Goal: Transaction & Acquisition: Purchase product/service

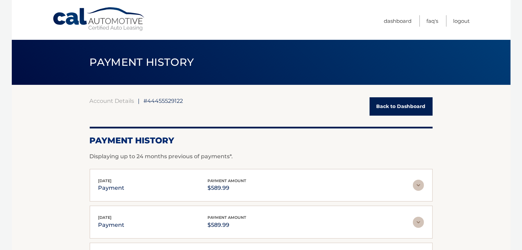
click at [415, 107] on link "Back to Dashboard" at bounding box center [401, 106] width 63 height 18
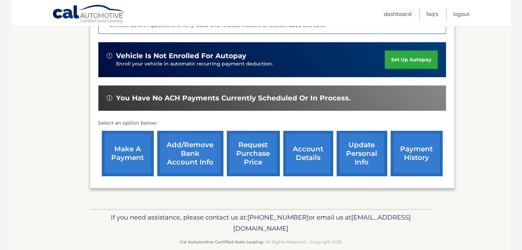
scroll to position [211, 0]
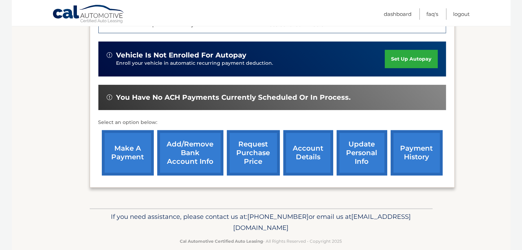
click at [297, 139] on link "account details" at bounding box center [309, 152] width 50 height 45
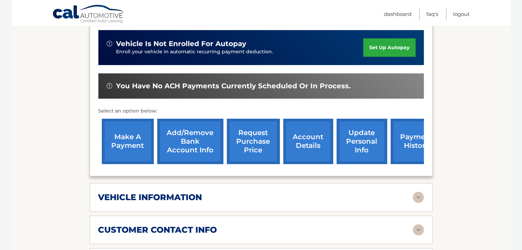
scroll to position [208, 0]
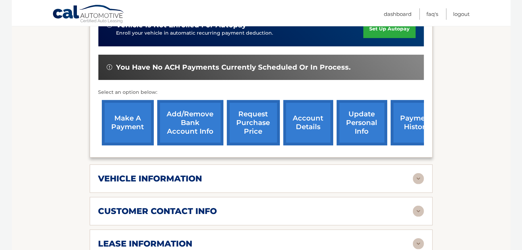
click at [300, 174] on div "vehicle information" at bounding box center [255, 179] width 315 height 10
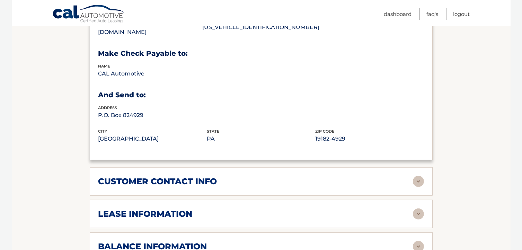
scroll to position [451, 0]
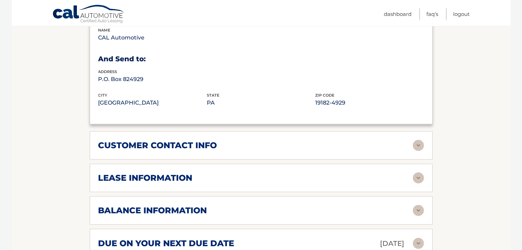
click at [206, 173] on div "lease information" at bounding box center [255, 178] width 315 height 10
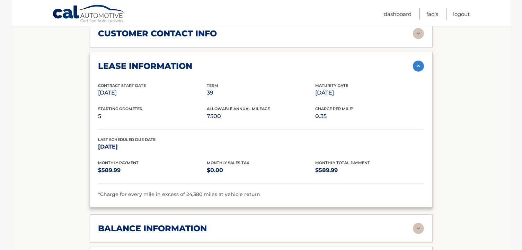
scroll to position [589, 0]
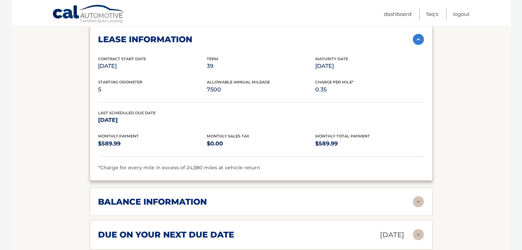
click at [276, 197] on div "balance information" at bounding box center [255, 202] width 315 height 10
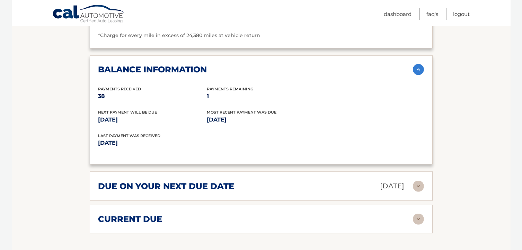
scroll to position [728, 0]
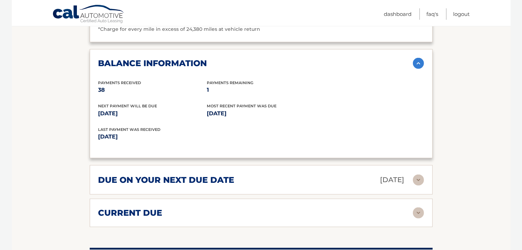
click at [291, 174] on div "due on your next due date Aug 27, 2025" at bounding box center [255, 180] width 315 height 12
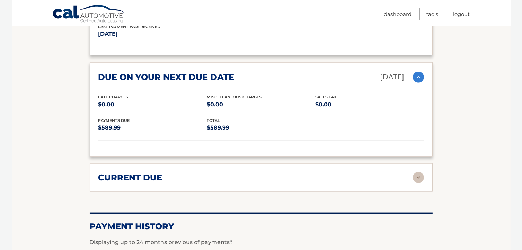
scroll to position [832, 0]
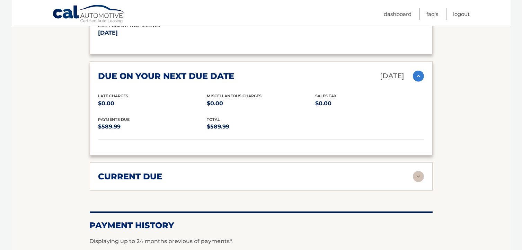
click at [304, 172] on div "current due" at bounding box center [255, 177] width 315 height 10
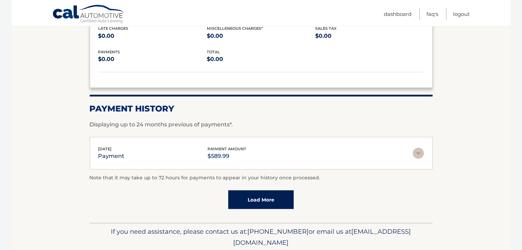
scroll to position [1005, 0]
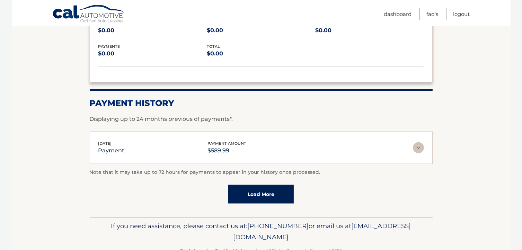
click at [284, 185] on link "Load More" at bounding box center [261, 194] width 66 height 19
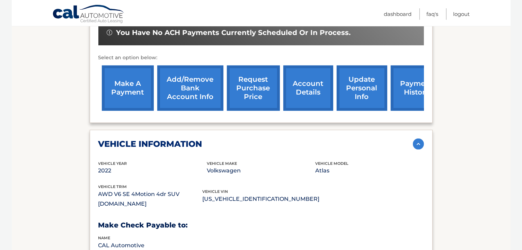
scroll to position [173, 0]
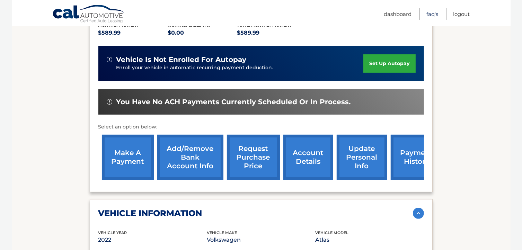
click at [431, 14] on link "FAQ's" at bounding box center [433, 13] width 12 height 11
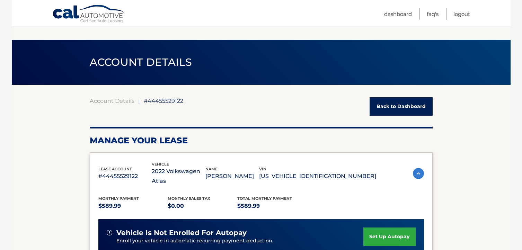
scroll to position [173, 0]
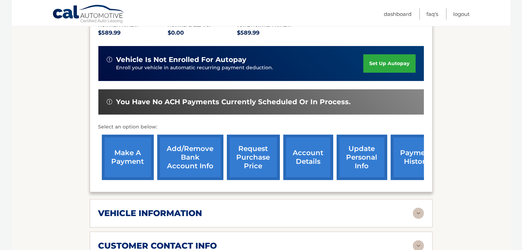
click at [114, 156] on link "make a payment" at bounding box center [128, 157] width 52 height 45
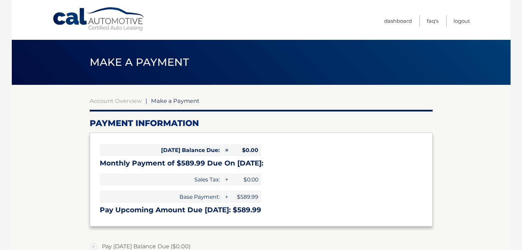
select select "ZjljODYwZDgtMmU1MC00ZDNlLWI3YWYtMTkwYTVlZGQ0MTVm"
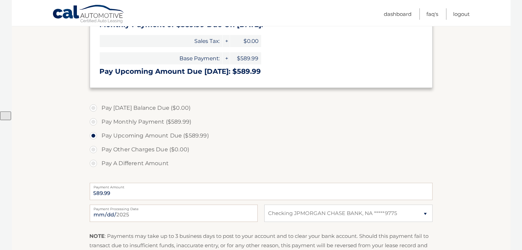
scroll to position [208, 0]
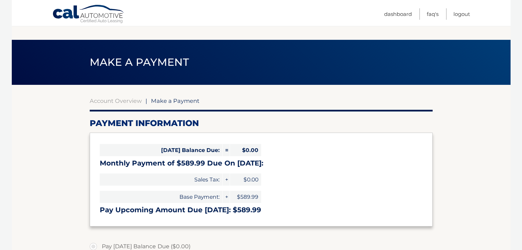
select select "ZjljODYwZDgtMmU1MC00ZDNlLWI3YWYtMTkwYTVlZGQ0MTVm"
